Goal: Find contact information: Find contact information

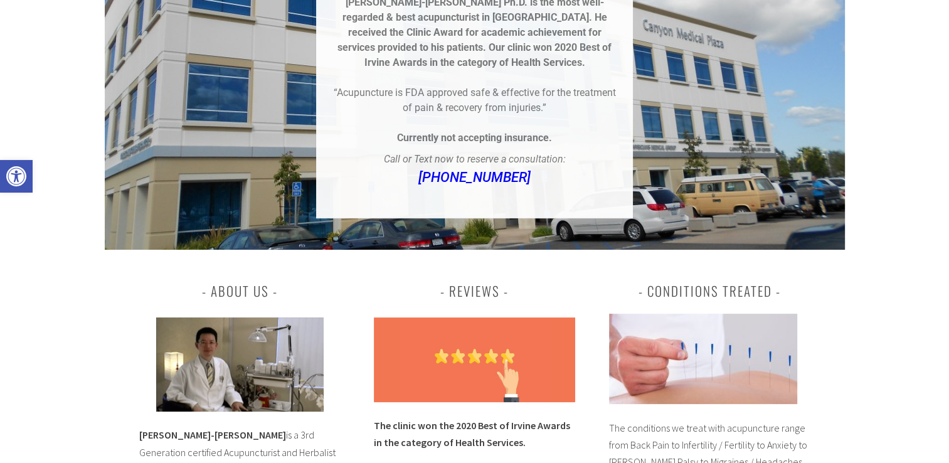
scroll to position [376, 0]
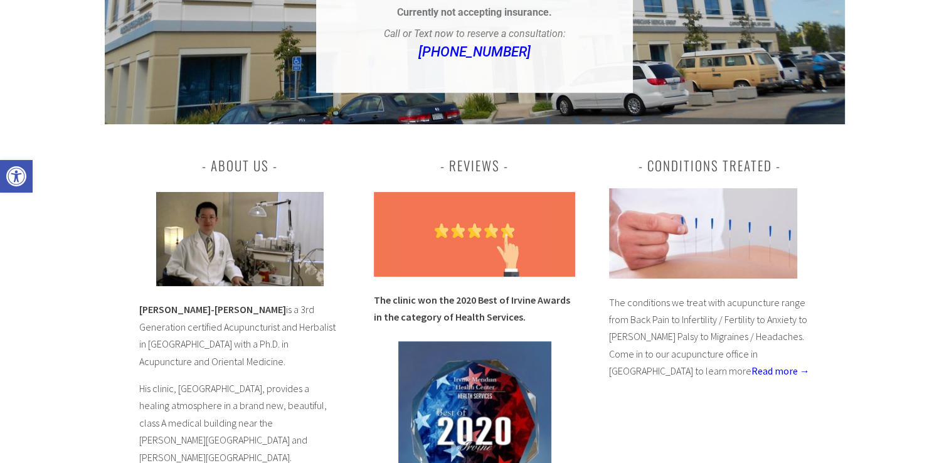
click at [241, 245] on img at bounding box center [240, 239] width 168 height 94
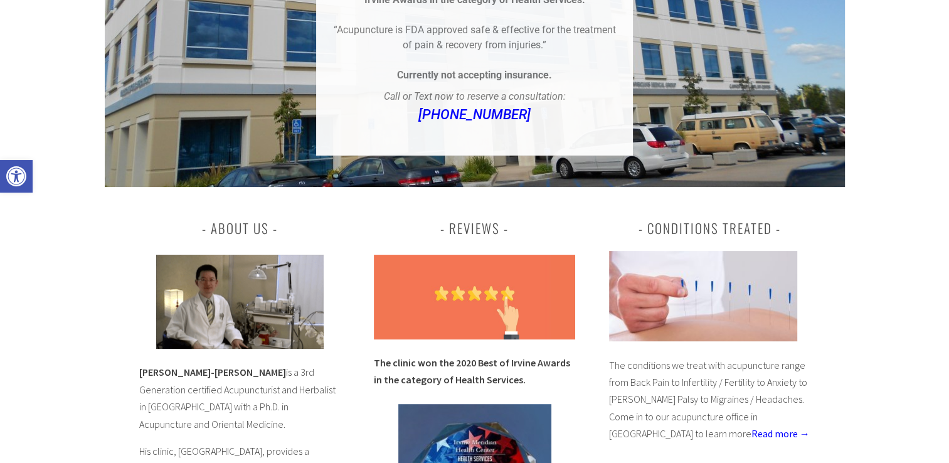
scroll to position [0, 0]
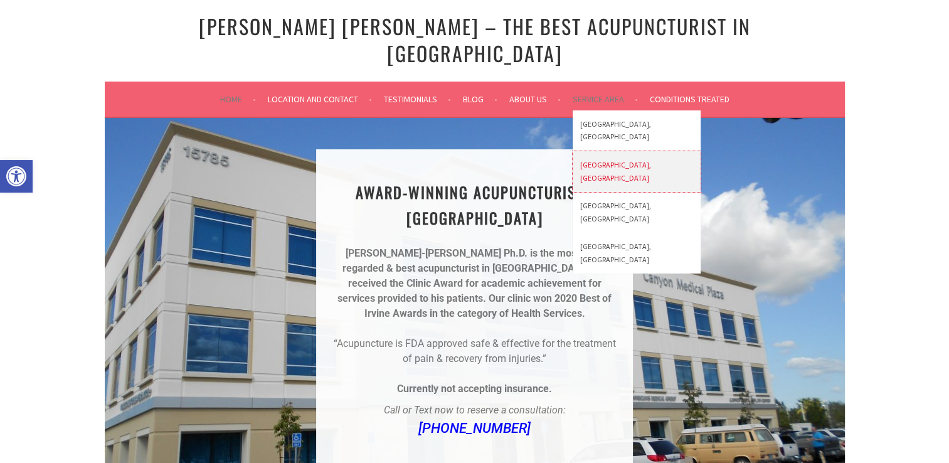
click at [621, 151] on link "[GEOGRAPHIC_DATA], [GEOGRAPHIC_DATA]" at bounding box center [637, 171] width 128 height 41
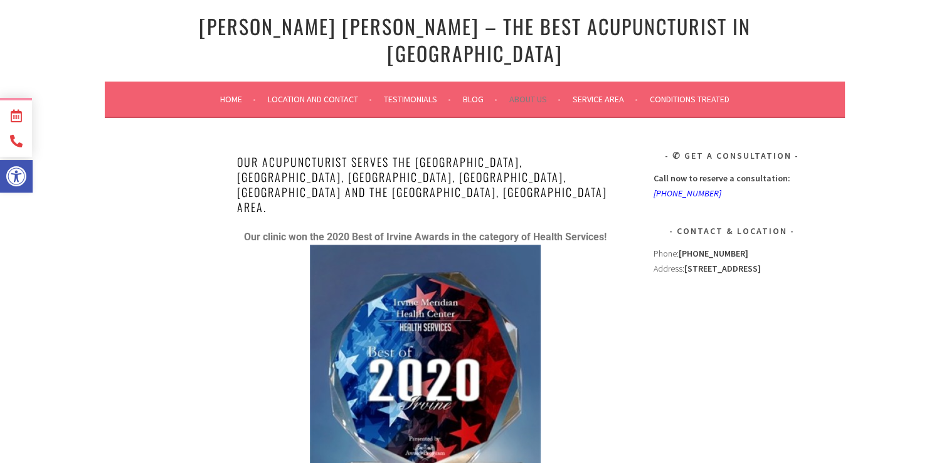
scroll to position [63, 0]
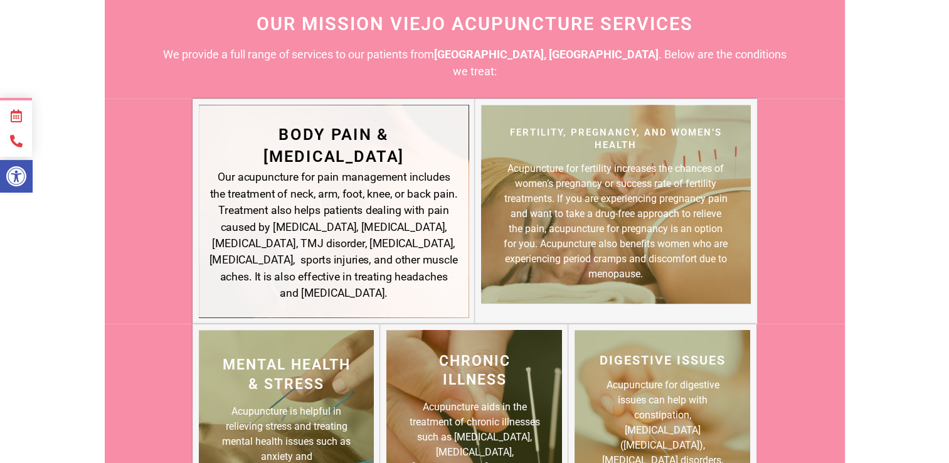
scroll to position [1380, 0]
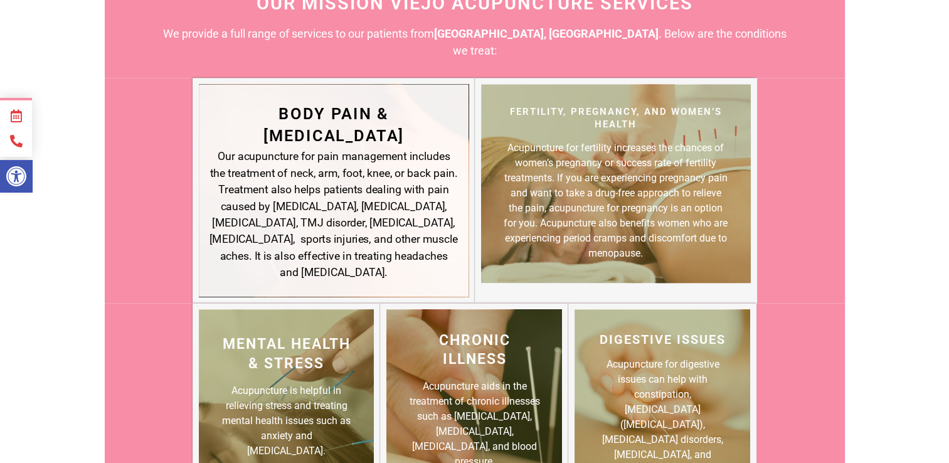
click at [335, 148] on div "Our acupuncture for pain management includes the treatment of neck, arm, foot, …" at bounding box center [334, 214] width 248 height 132
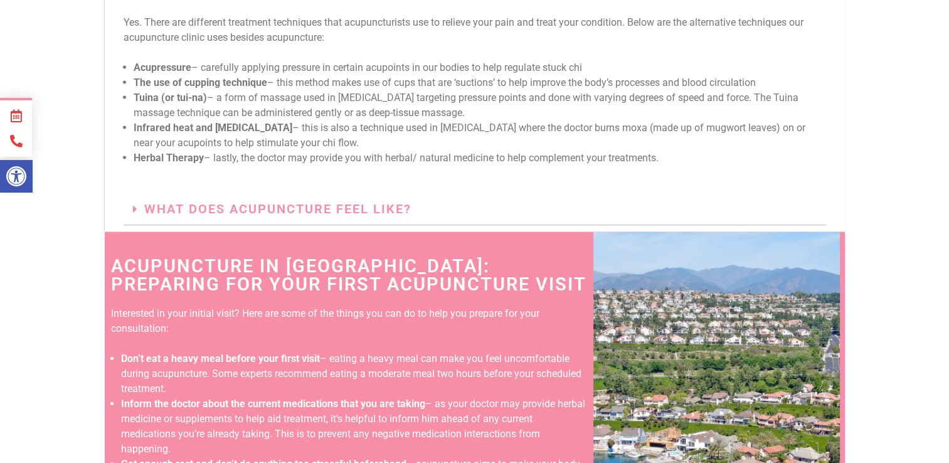
scroll to position [2886, 0]
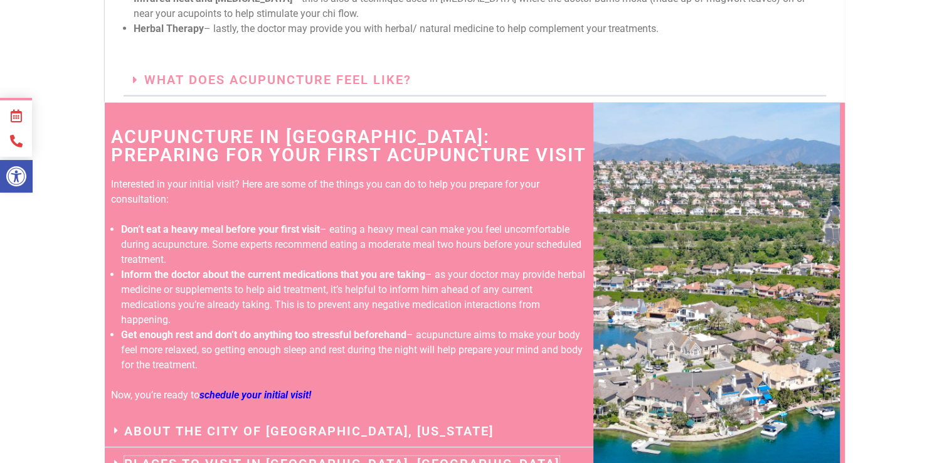
click at [317, 456] on link "Places to Visit in [GEOGRAPHIC_DATA], [GEOGRAPHIC_DATA]" at bounding box center [341, 463] width 435 height 15
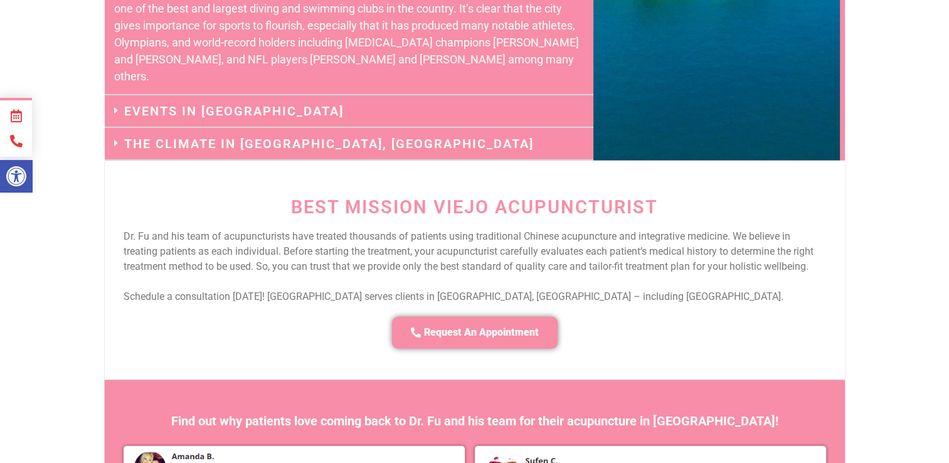
scroll to position [3551, 0]
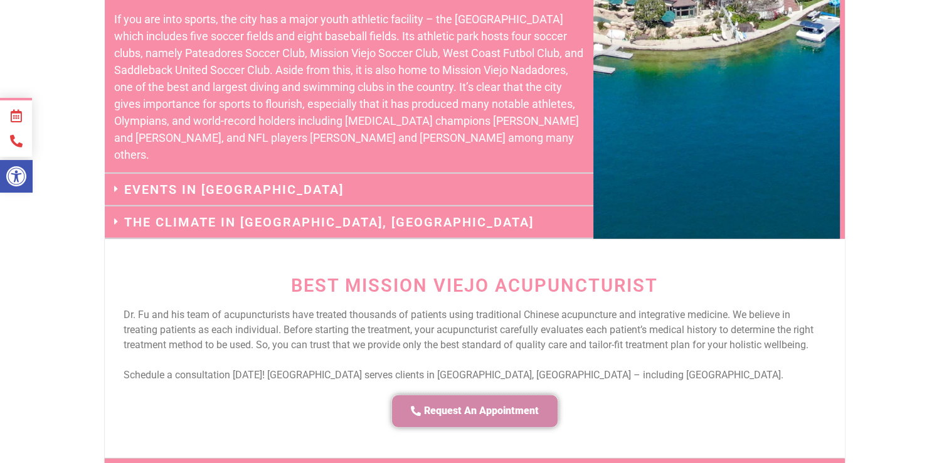
click at [484, 405] on span "Request An Appointment" at bounding box center [481, 411] width 115 height 13
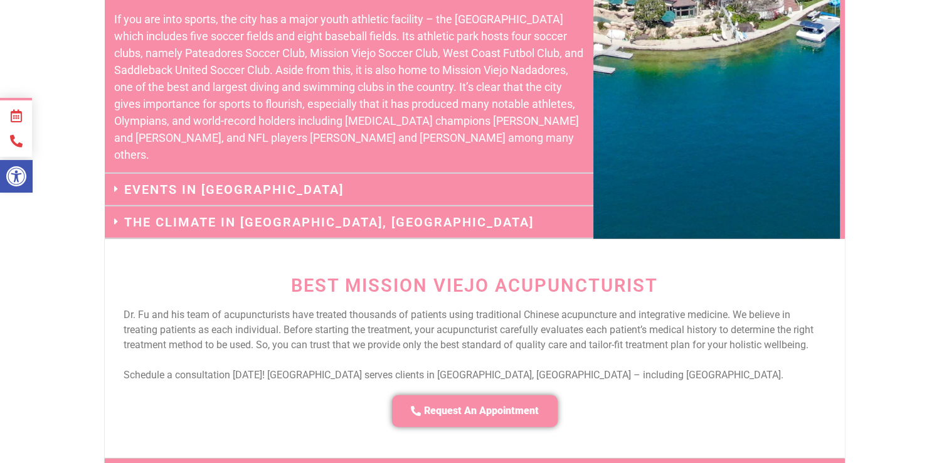
click at [767, 368] on p "Schedule a consultation today! Irvine Meridian Health Center serves clients in …" at bounding box center [475, 375] width 703 height 15
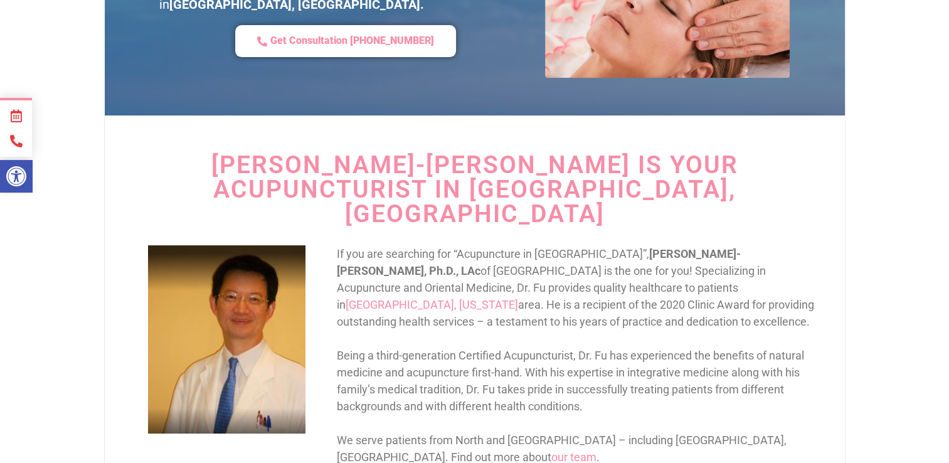
scroll to position [0, 0]
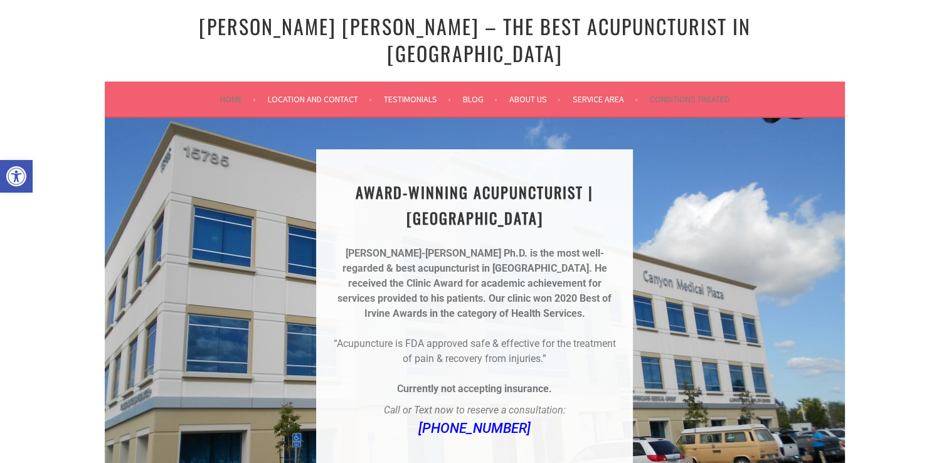
click at [695, 84] on li "Conditions Treated" at bounding box center [690, 99] width 80 height 30
click at [708, 92] on link "Conditions Treated" at bounding box center [690, 99] width 80 height 15
click at [226, 92] on link "Home" at bounding box center [238, 99] width 36 height 15
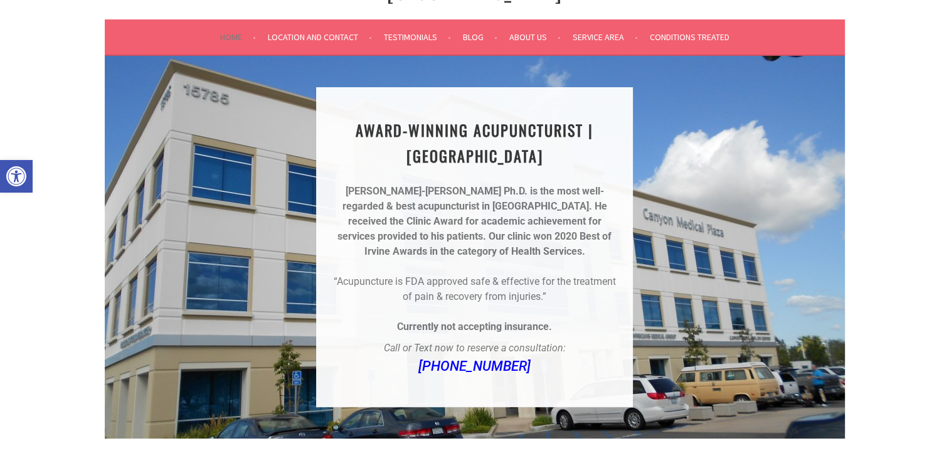
scroll to position [63, 0]
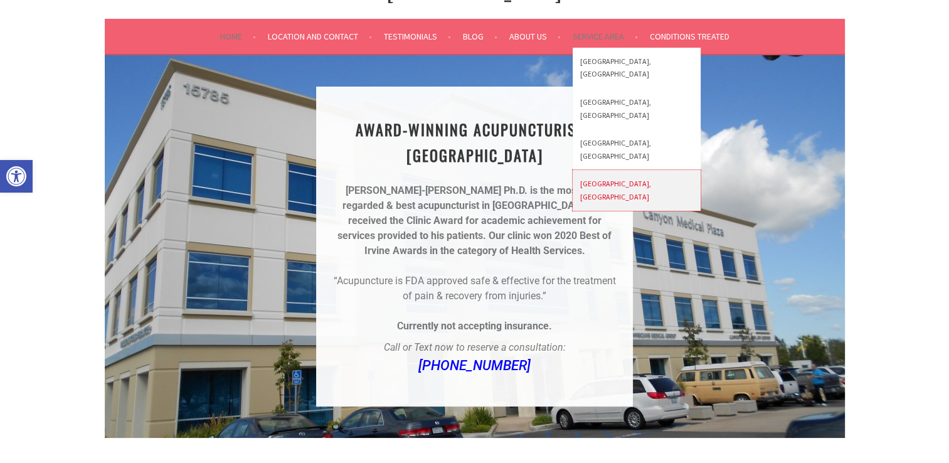
click at [613, 170] on link "[GEOGRAPHIC_DATA], [GEOGRAPHIC_DATA]" at bounding box center [637, 190] width 128 height 41
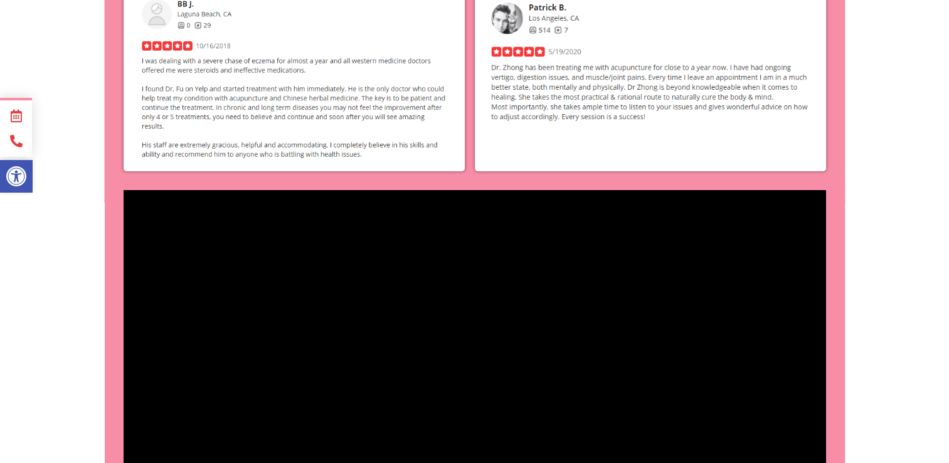
scroll to position [4957, 0]
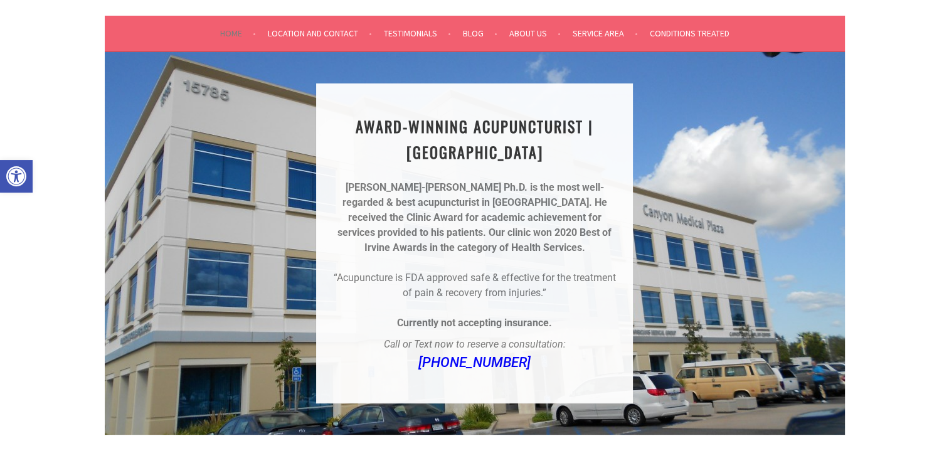
scroll to position [63, 0]
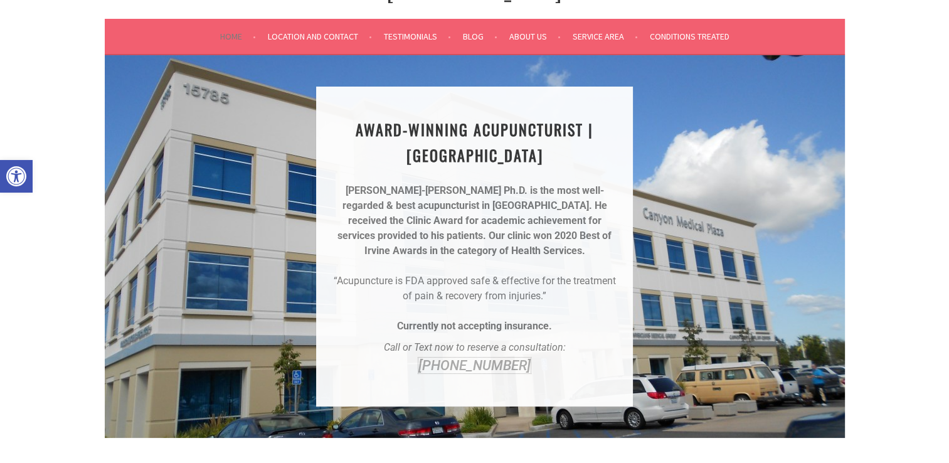
click at [479, 358] on link "[PHONE_NUMBER]" at bounding box center [475, 366] width 112 height 16
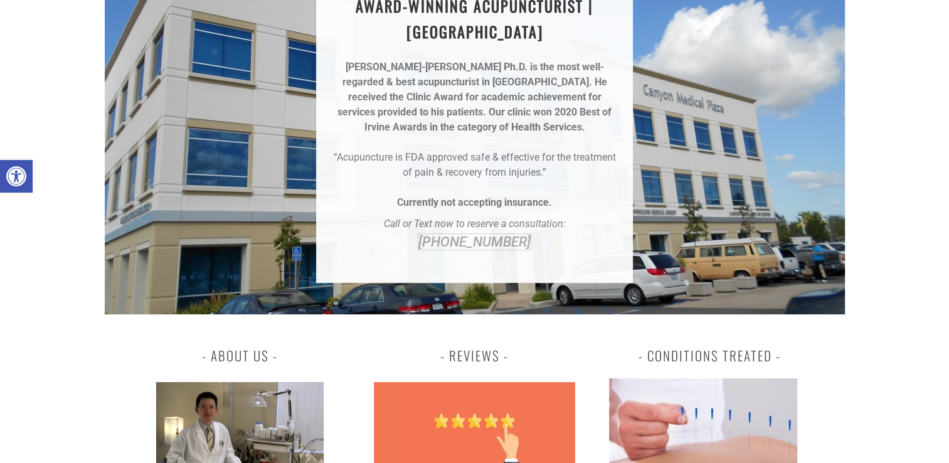
scroll to position [0, 0]
